Goal: Information Seeking & Learning: Learn about a topic

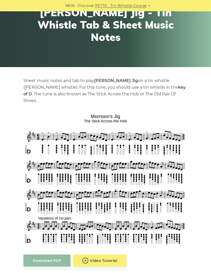
scroll to position [50, 0]
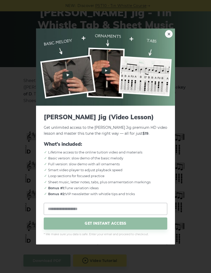
click at [168, 38] on link "×" at bounding box center [169, 34] width 8 height 8
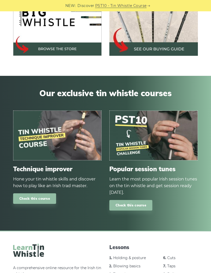
scroll to position [509, 0]
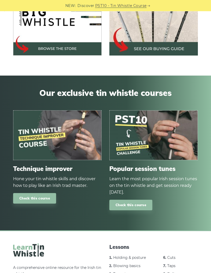
click at [169, 129] on img at bounding box center [153, 136] width 88 height 50
click at [133, 200] on link "Check this course" at bounding box center [130, 205] width 43 height 11
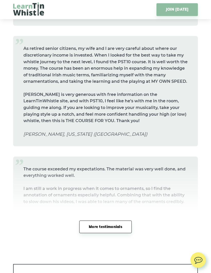
scroll to position [2345, 0]
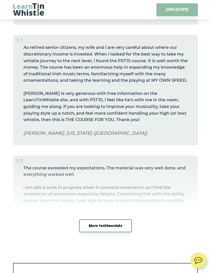
click at [115, 222] on link "More testimonials" at bounding box center [105, 226] width 52 height 13
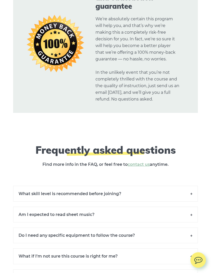
scroll to position [4397, 0]
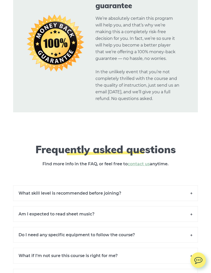
click at [124, 185] on h6 "What skill level is recommended before joining?" at bounding box center [105, 193] width 185 height 16
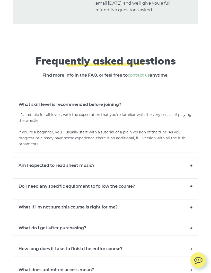
scroll to position [4486, 0]
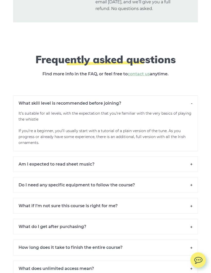
click at [172, 157] on h6 "Am I expected to read sheet music?" at bounding box center [105, 165] width 185 height 16
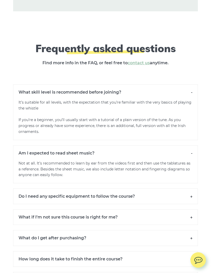
scroll to position [4500, 0]
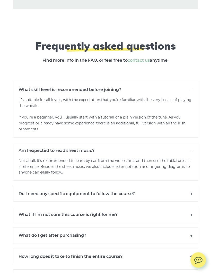
click at [159, 186] on h6 "Do I need any specific equipment to follow the course?" at bounding box center [105, 194] width 185 height 16
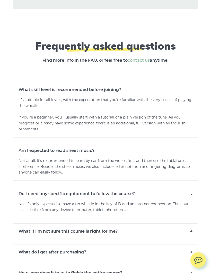
scroll to position [4500, 0]
click at [146, 223] on h6 "What if I’m not sure this course is right for me?" at bounding box center [105, 231] width 185 height 16
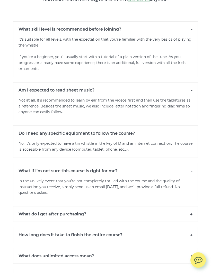
scroll to position [4561, 0]
click at [160, 206] on h6 "What do I get after purchasing?" at bounding box center [105, 214] width 185 height 16
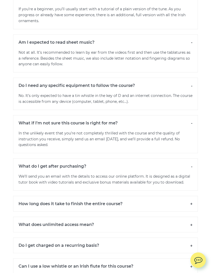
scroll to position [4613, 0]
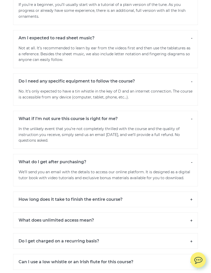
click at [154, 192] on h6 "How long does it take to finish the entire course?" at bounding box center [105, 200] width 185 height 16
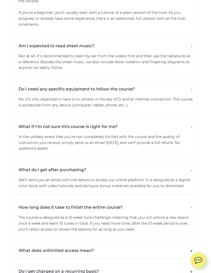
scroll to position [4605, 0]
click at [149, 243] on h6 "What does unlimited access mean?" at bounding box center [105, 251] width 185 height 16
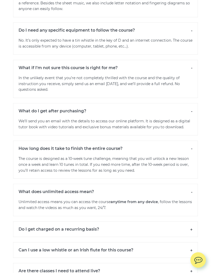
scroll to position [4664, 0]
click at [149, 221] on h6 "Do I get charged on a recurring basis?" at bounding box center [105, 229] width 185 height 16
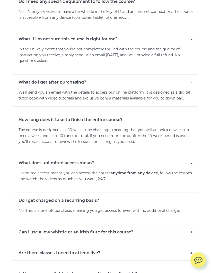
scroll to position [4693, 0]
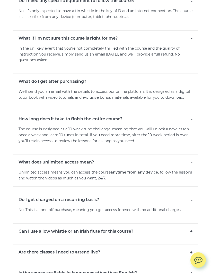
click at [152, 224] on h6 "Can I use a low whistle or an Irish flute for this course?" at bounding box center [105, 232] width 185 height 16
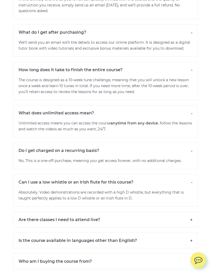
scroll to position [4742, 0]
click at [152, 212] on h6 "Are there classes I need to attend live?" at bounding box center [105, 220] width 185 height 16
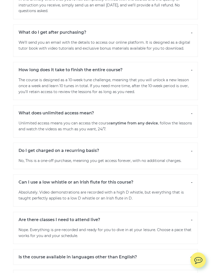
click at [150, 270] on h6 "Who am I buying the course from?" at bounding box center [105, 278] width 185 height 16
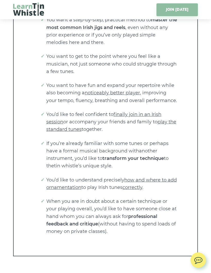
scroll to position [1048, 0]
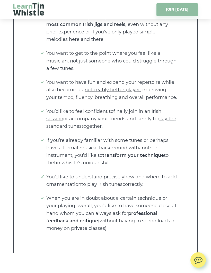
click at [159, 177] on span "how and where to add ornamentation" at bounding box center [111, 180] width 130 height 13
click at [158, 176] on span "how and where to add ornamentation" at bounding box center [111, 180] width 130 height 13
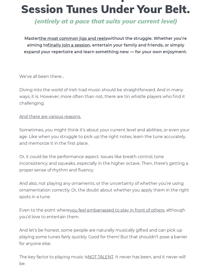
scroll to position [0, 0]
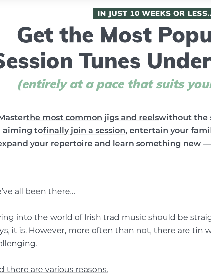
click at [61, 78] on span "the most common jigs and reels" at bounding box center [73, 80] width 68 height 5
click at [68, 78] on span "the most common jigs and reels" at bounding box center [73, 80] width 68 height 5
click at [69, 78] on span "the most common jigs and reels" at bounding box center [73, 80] width 68 height 5
